Goal: Information Seeking & Learning: Learn about a topic

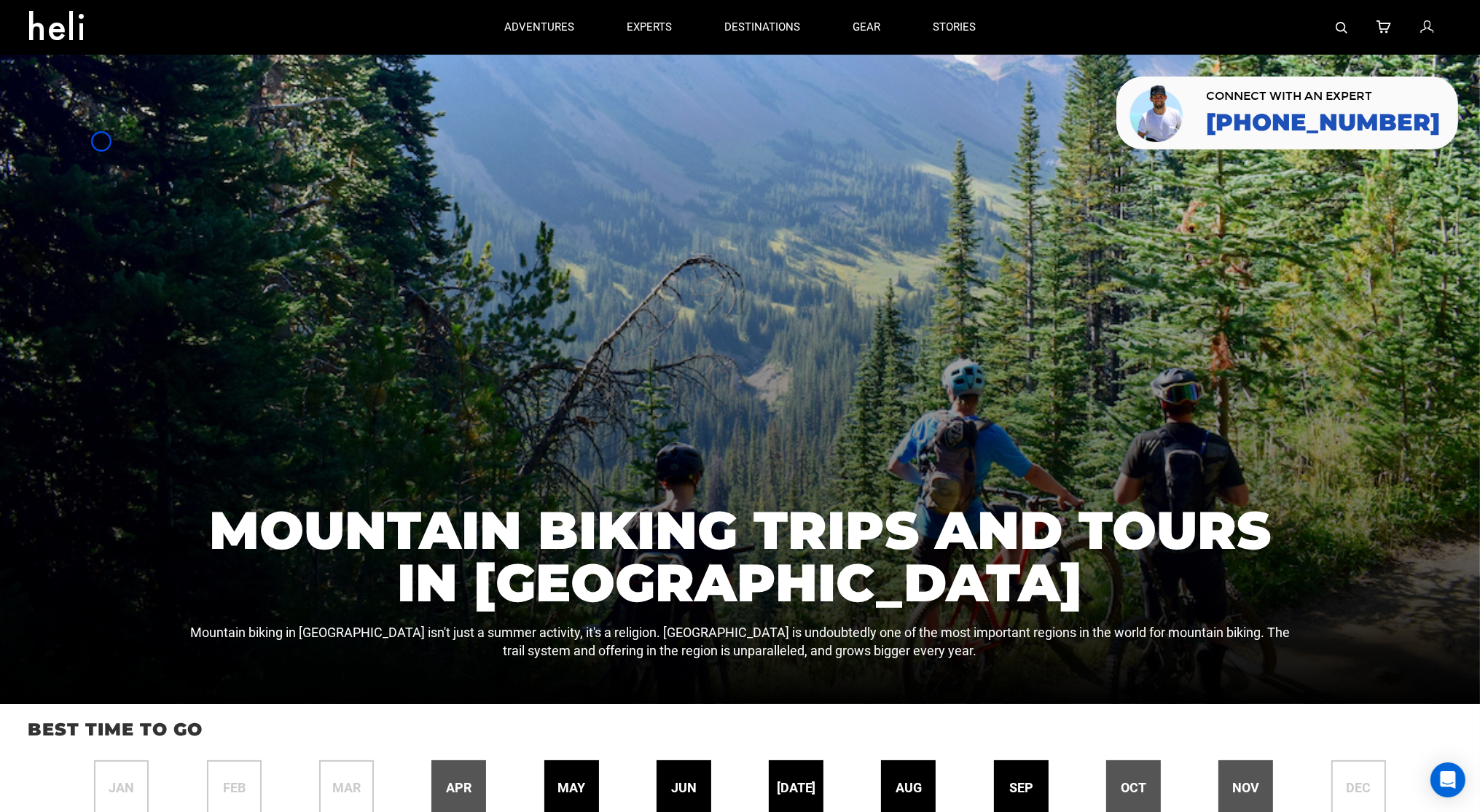
click at [101, 141] on div at bounding box center [740, 379] width 1480 height 650
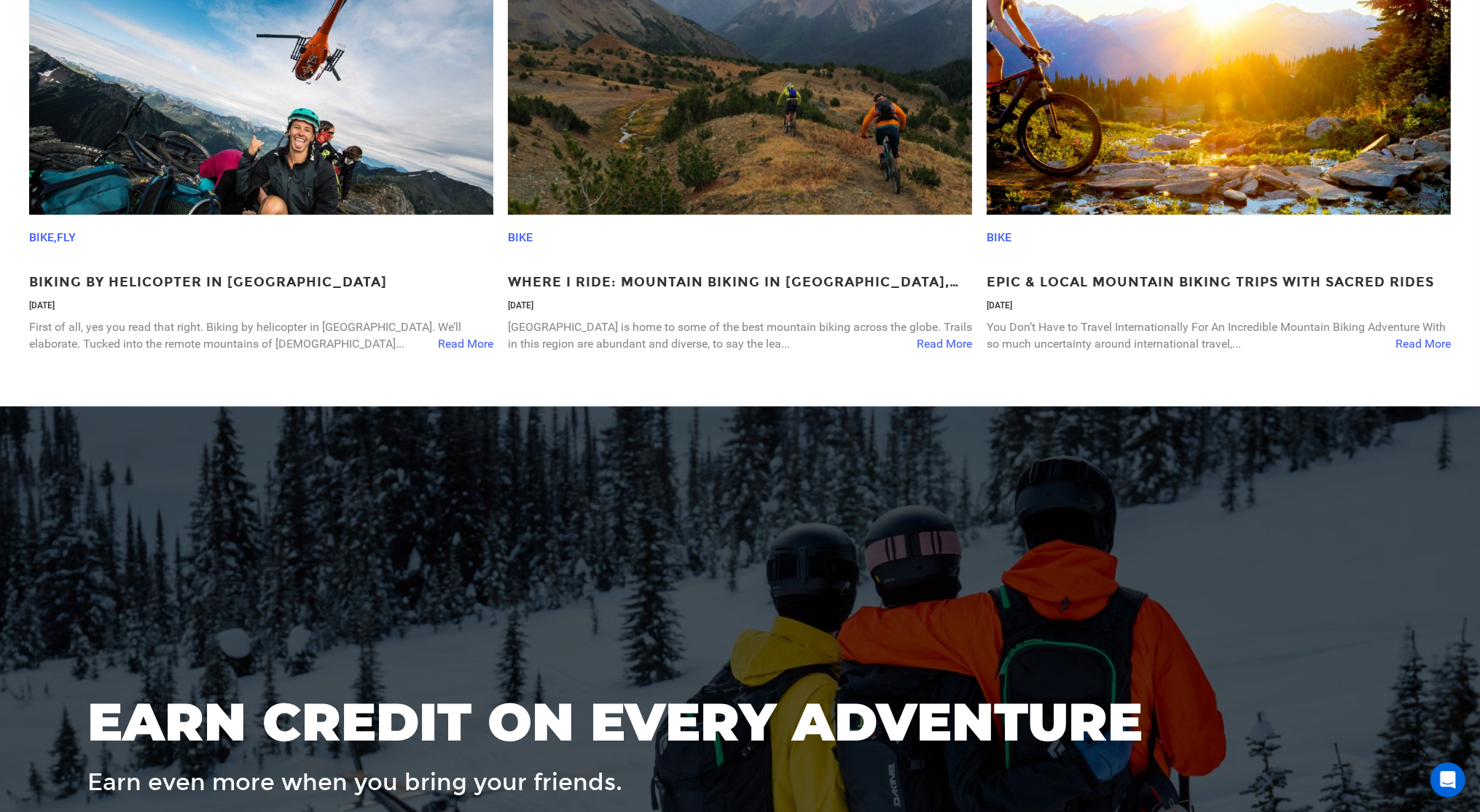
scroll to position [2868, 0]
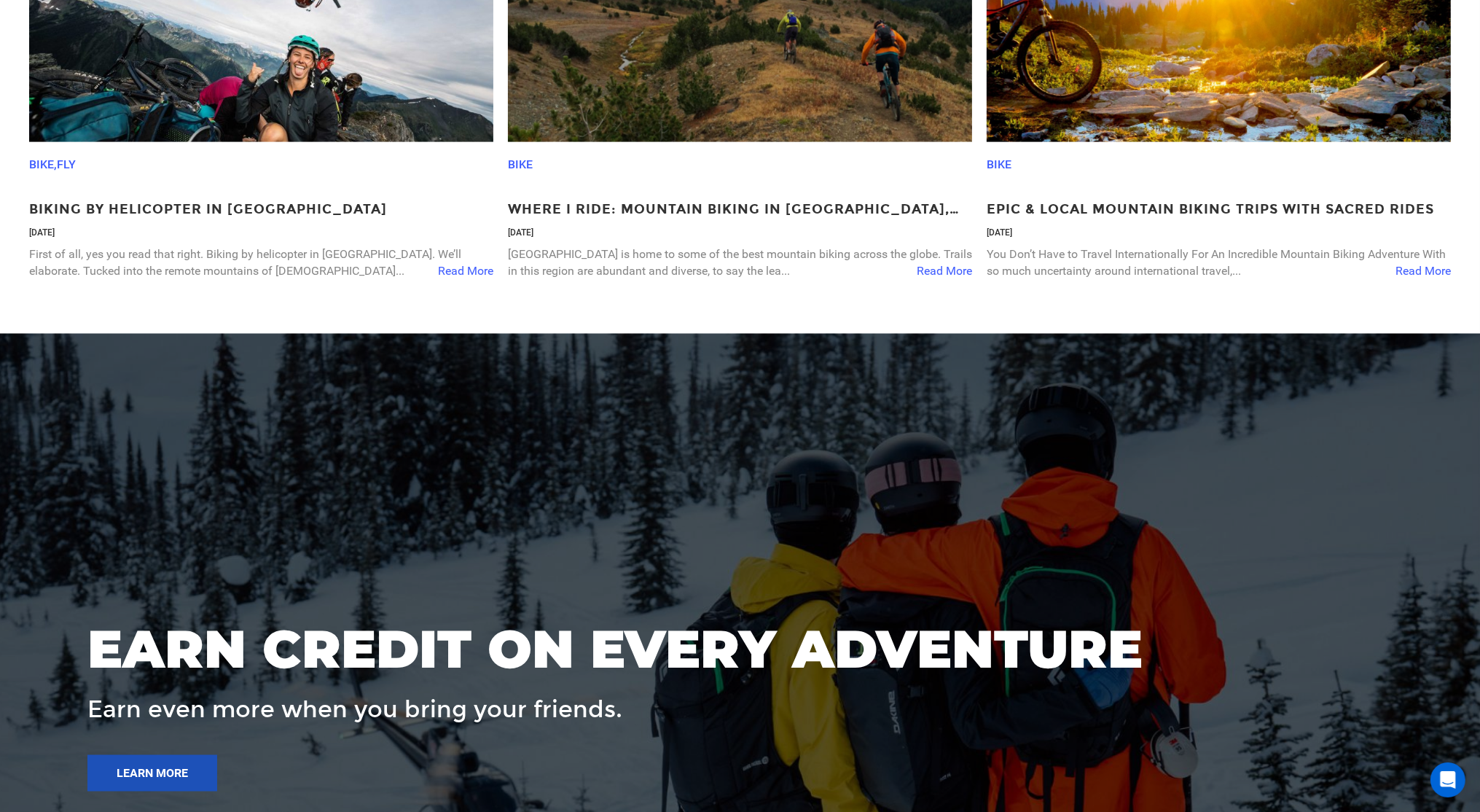
click at [101, 141] on img at bounding box center [261, 11] width 465 height 262
click at [105, 83] on img at bounding box center [261, 11] width 465 height 262
click at [86, 94] on img at bounding box center [261, 11] width 465 height 262
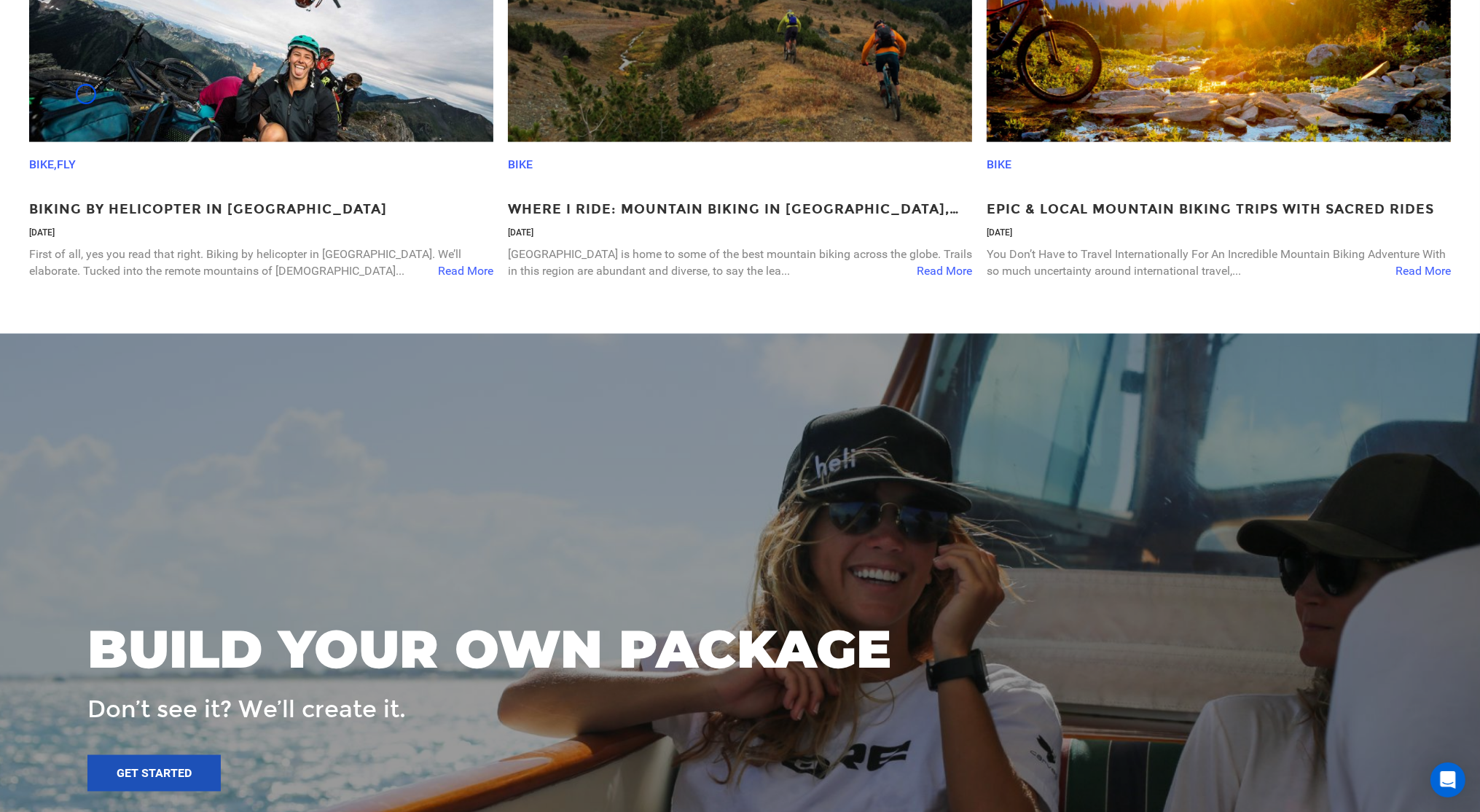
scroll to position [3887, 0]
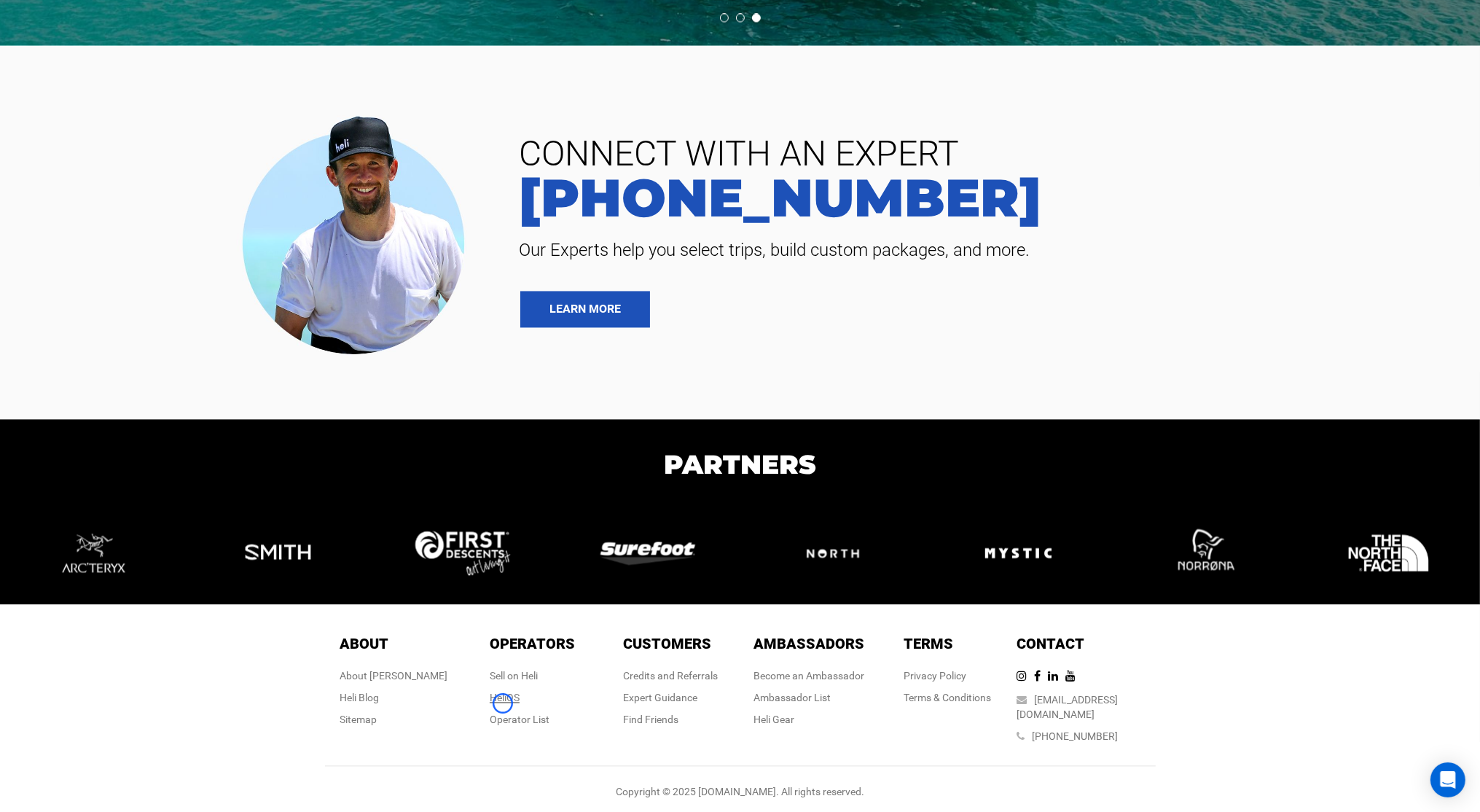
click at [503, 703] on link "HeliOS" at bounding box center [505, 696] width 30 height 11
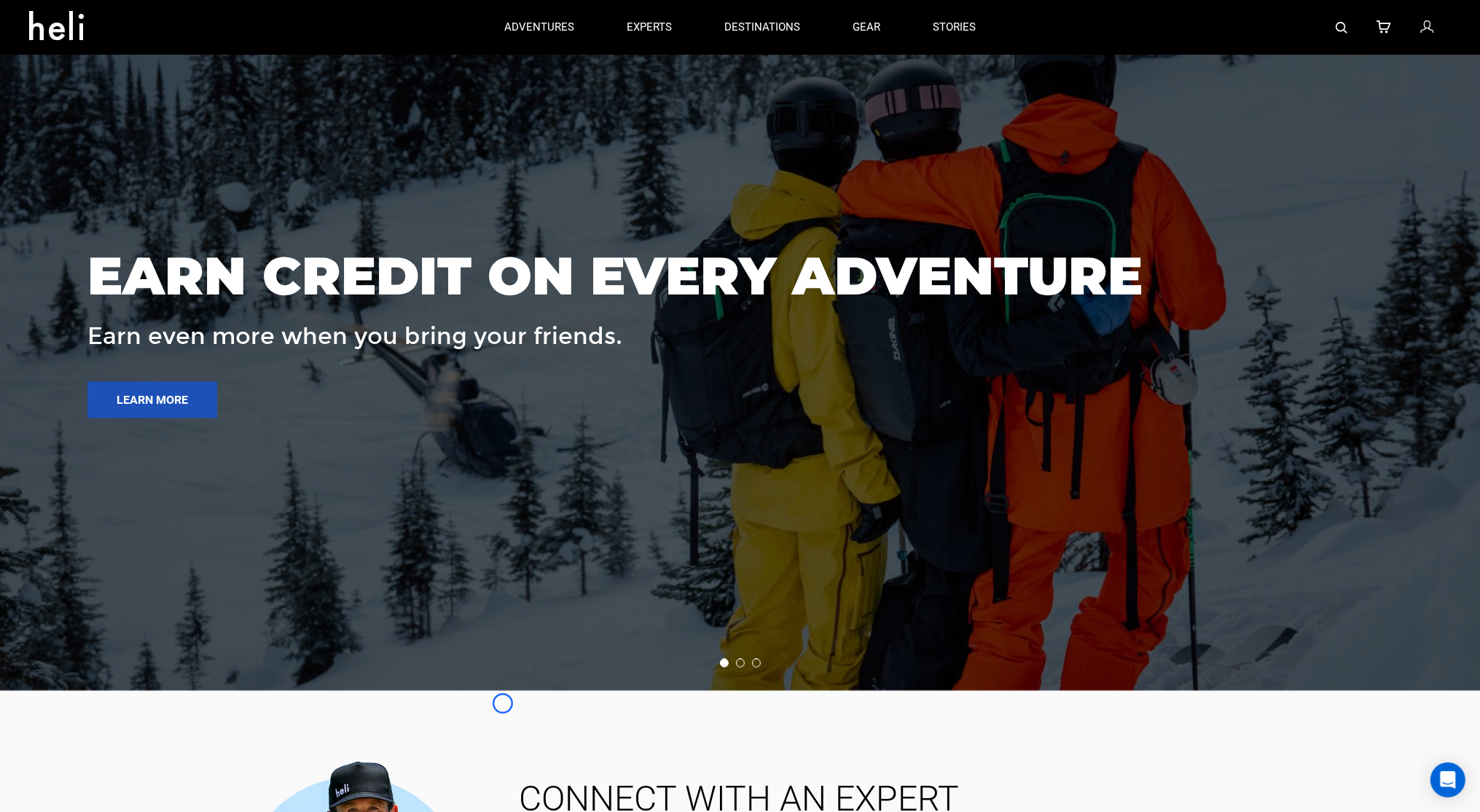
click at [93, 130] on div at bounding box center [740, 326] width 1481 height 731
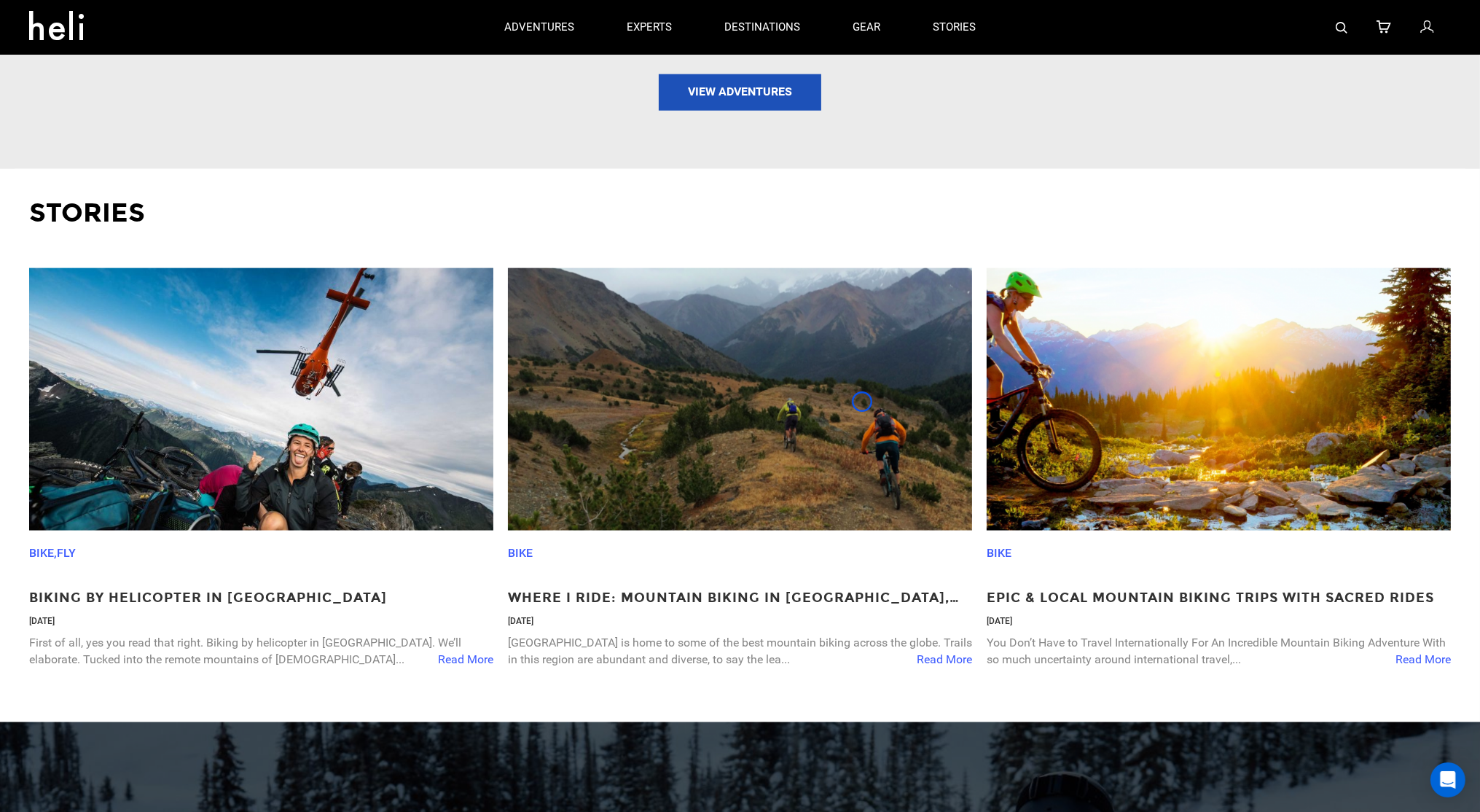
click at [862, 402] on img at bounding box center [740, 399] width 465 height 262
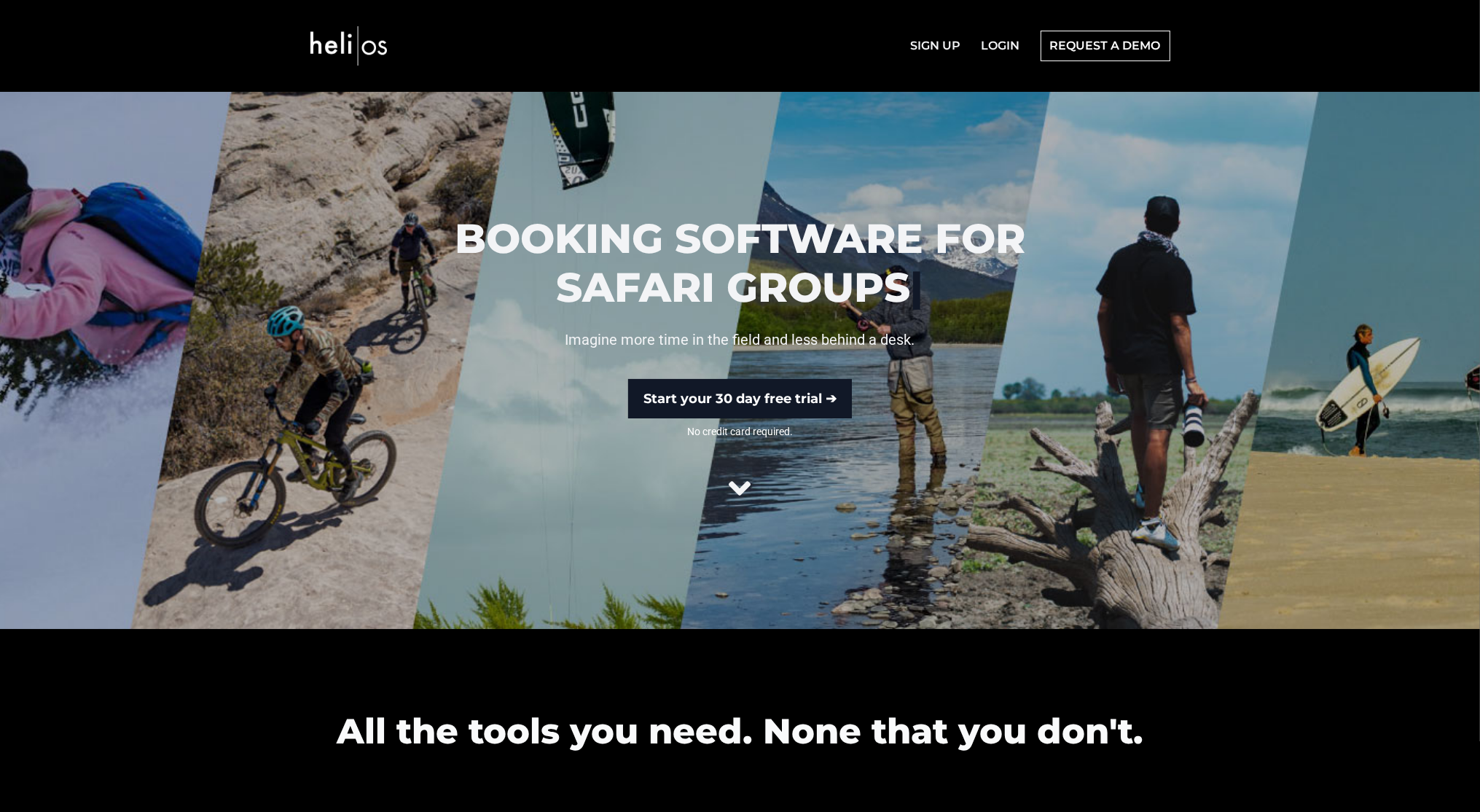
click at [134, 73] on nav "SIGN UP LOGIN REQUEST A DEMO" at bounding box center [740, 46] width 1480 height 92
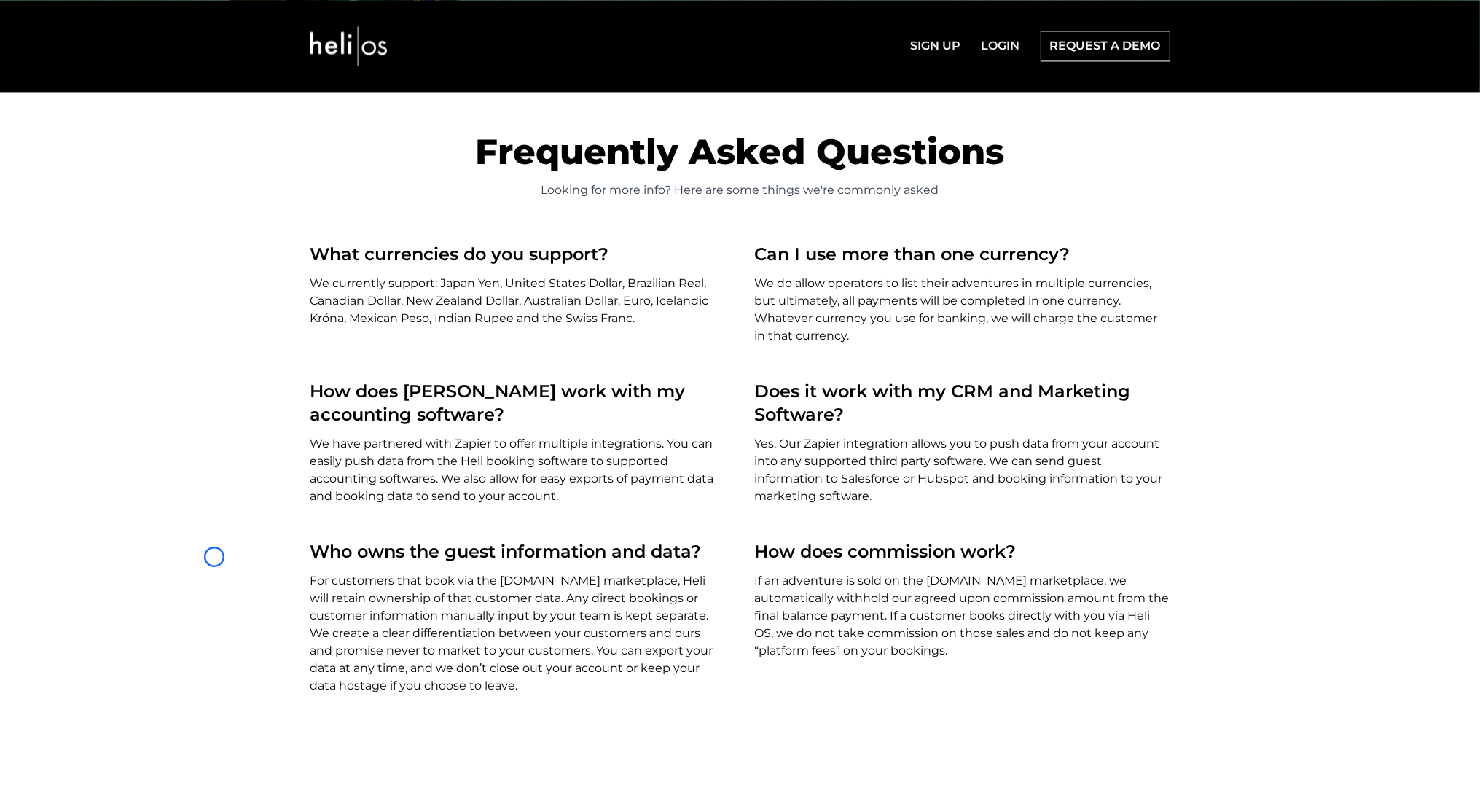
scroll to position [4216, 0]
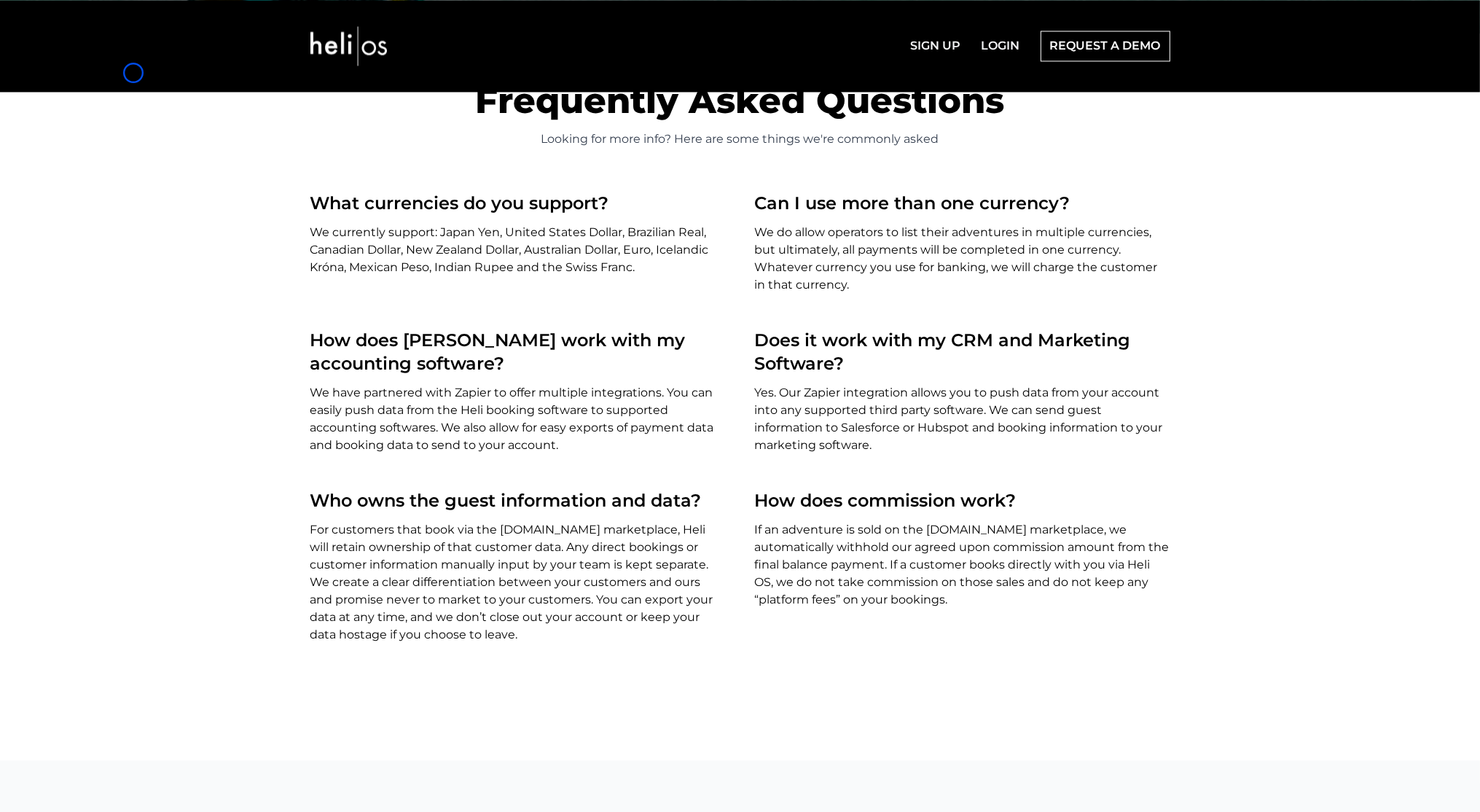
click at [134, 73] on nav "SIGN UP LOGIN REQUEST A DEMO" at bounding box center [740, 46] width 1480 height 92
